Goal: Task Accomplishment & Management: Manage account settings

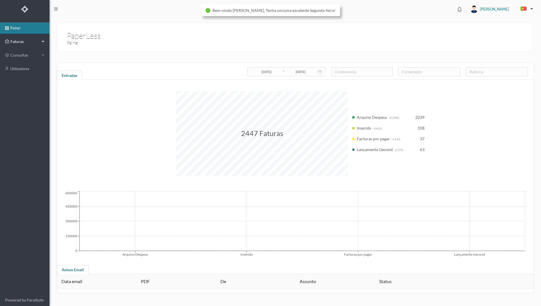
click at [32, 43] on span "Faturas" at bounding box center [24, 42] width 31 height 6
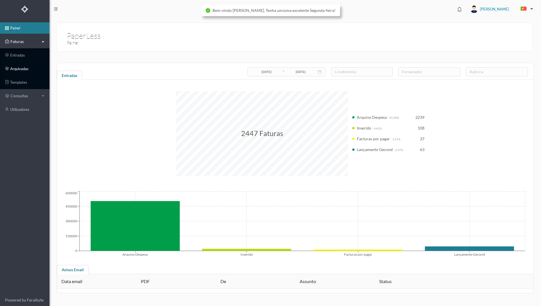
click at [31, 69] on link "arquivadas" at bounding box center [25, 68] width 50 height 11
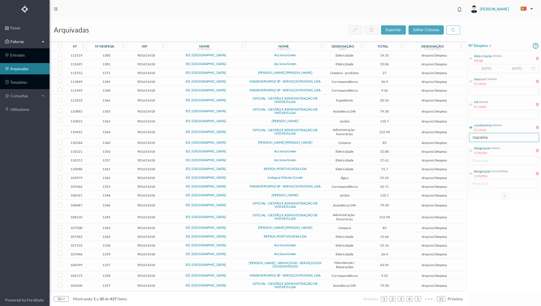
drag, startPoint x: 492, startPoint y: 140, endPoint x: 455, endPoint y: 133, distance: 37.9
click at [455, 133] on div "arquivadas exportar editar colunas nº nº despesa nif nome condomínio nome forne…" at bounding box center [296, 162] width 492 height 288
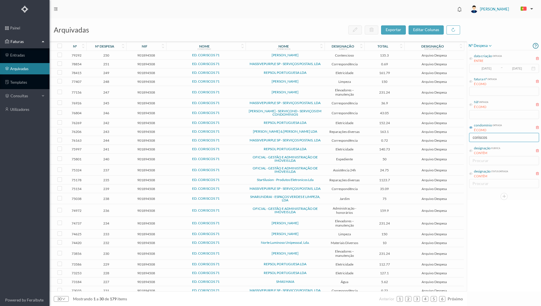
type input "coriscos"
click at [321, 94] on span "[PERSON_NAME]" at bounding box center [285, 92] width 76 height 3
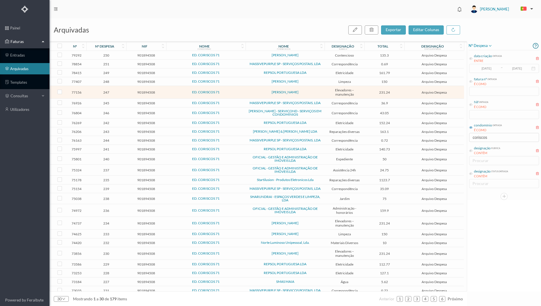
click at [313, 93] on span "[PERSON_NAME]" at bounding box center [285, 92] width 76 height 3
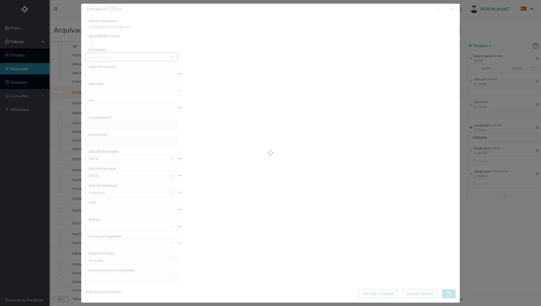
type input "FA 2024.1B/24096675"
type input "08/2024"
type input "901894508"
type input "[DATE]"
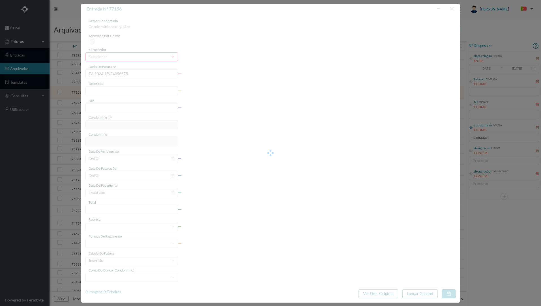
type input "231.24"
type input "674"
type input "ED. CORISCOS 71"
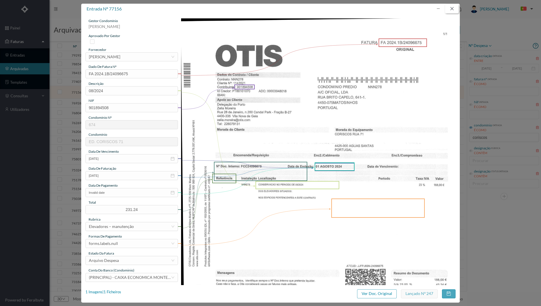
click at [453, 10] on button "button" at bounding box center [452, 8] width 14 height 9
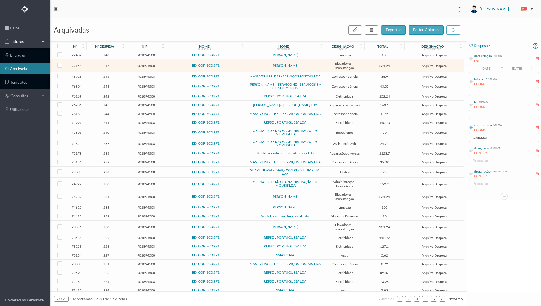
scroll to position [52, 0]
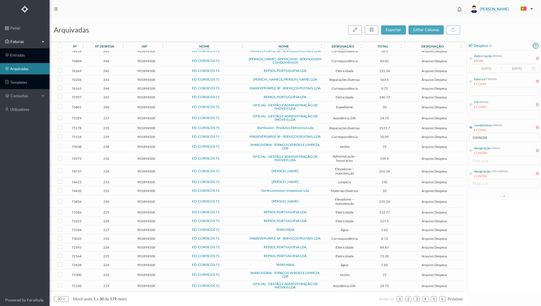
click at [324, 121] on td "OFICIAL - GESTÃO E ADMINISTRAÇÃO DE IMÓVEIS LDA" at bounding box center [285, 118] width 79 height 11
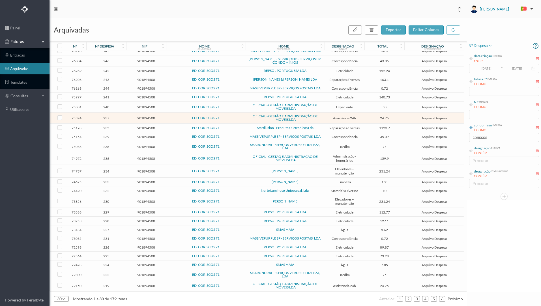
click at [324, 121] on td "OFICIAL - GESTÃO E ADMINISTRAÇÃO DE IMÓVEIS LDA" at bounding box center [285, 118] width 79 height 11
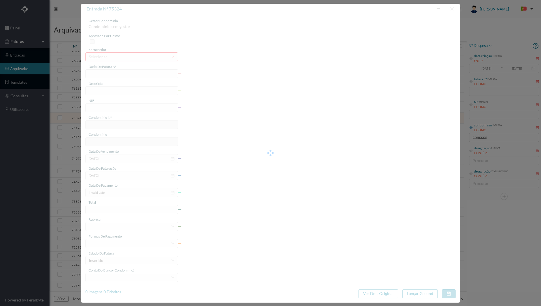
type input "FT 2024A1/3533"
type input "MANUTENÇÃO Agosto de 2024"
type input "901894508"
type input "[DATE]"
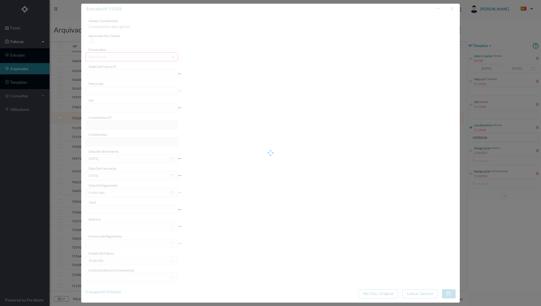
type input "[DATE]"
type input "24.75"
type input "674"
type input "ED. CORISCOS 71"
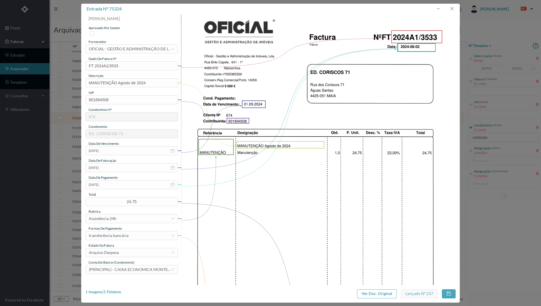
scroll to position [0, 0]
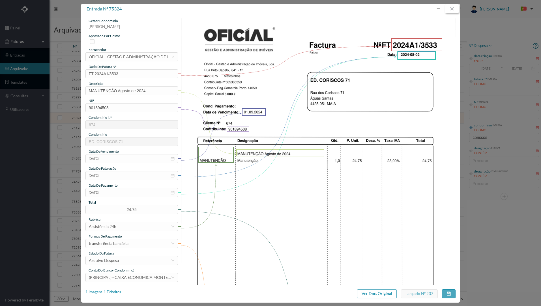
click at [453, 8] on button "button" at bounding box center [452, 8] width 14 height 9
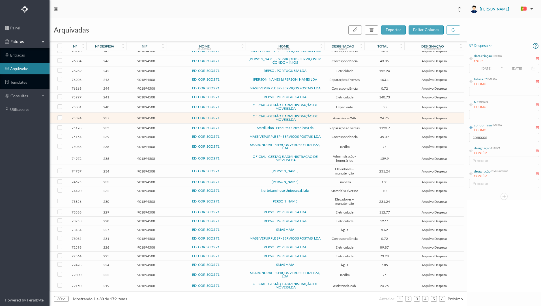
click at [245, 274] on td "ED. CORISCOS 71" at bounding box center [206, 274] width 80 height 11
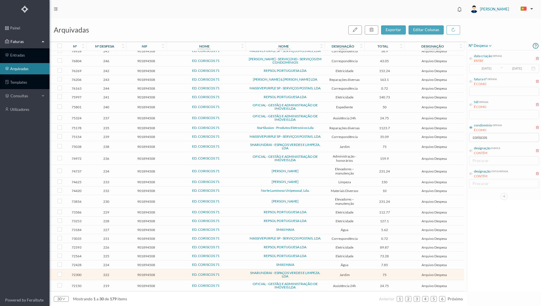
click at [242, 274] on span "ED. CORISCOS 71" at bounding box center [206, 274] width 77 height 3
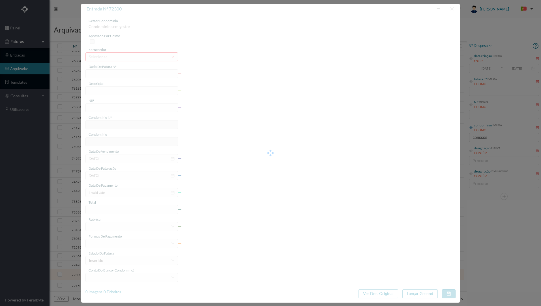
type input "FT 2024A1/1034"
type input "JARDINAGEM Julho de 2024"
type input "901894508"
type input "[DATE]"
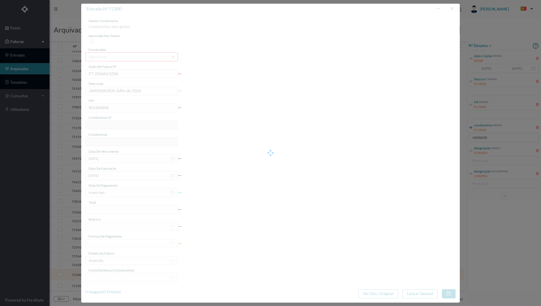
type input "[DATE]"
type input "75.00"
type input "674"
type input "ED. CORISCOS 71"
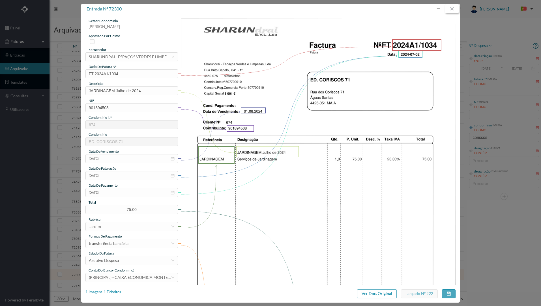
click at [454, 9] on button "button" at bounding box center [452, 8] width 14 height 9
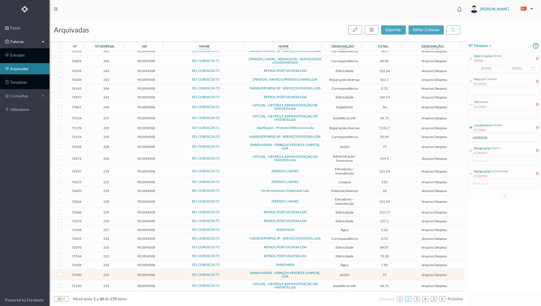
click at [408, 299] on link "2" at bounding box center [409, 299] width 6 height 8
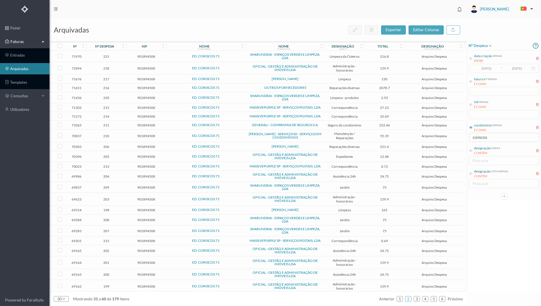
click at [322, 48] on icon at bounding box center [321, 48] width 3 height 4
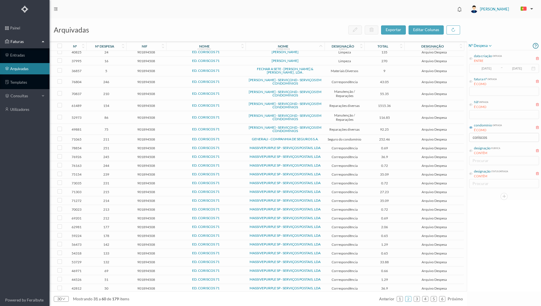
scroll to position [40, 0]
click at [399, 299] on link "1" at bounding box center [400, 299] width 6 height 8
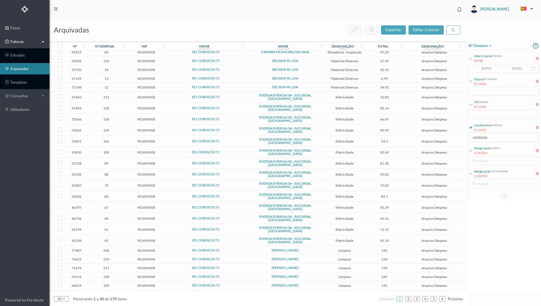
scroll to position [23, 0]
click at [416, 298] on link "3" at bounding box center [417, 299] width 6 height 8
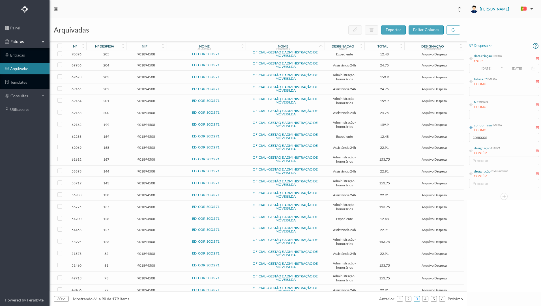
scroll to position [102, 0]
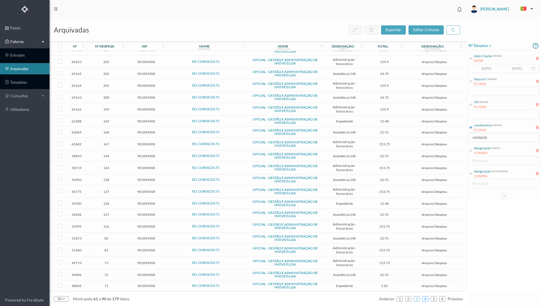
click at [425, 300] on link "4" at bounding box center [426, 299] width 6 height 8
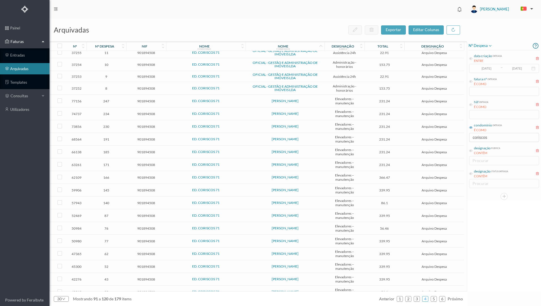
scroll to position [128, 0]
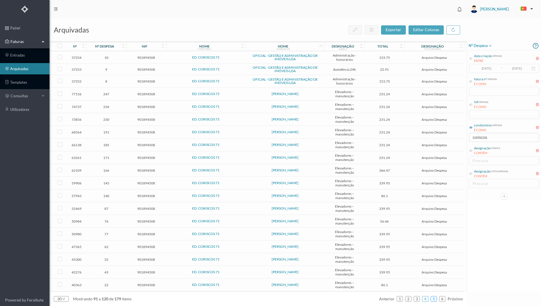
click at [433, 300] on link "5" at bounding box center [434, 299] width 6 height 8
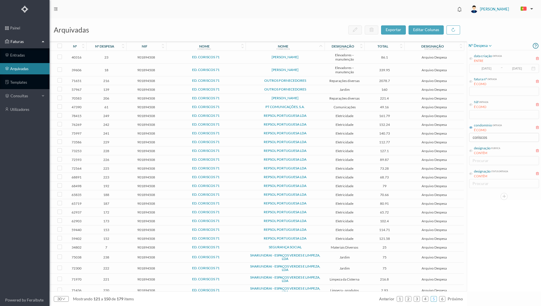
scroll to position [49, 0]
